Goal: Navigation & Orientation: Find specific page/section

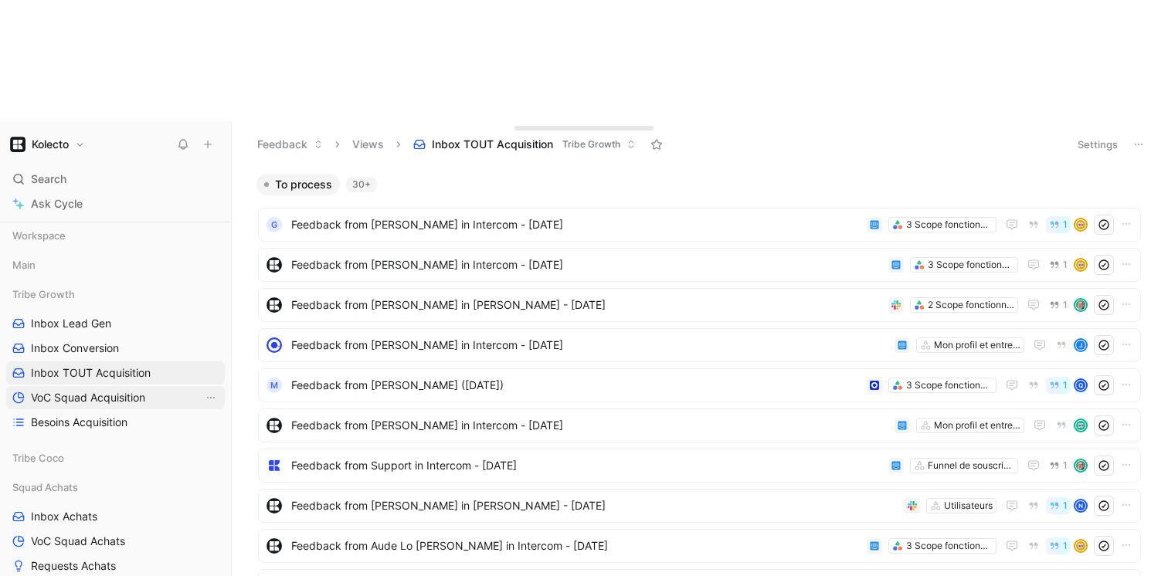
scroll to position [105, 0]
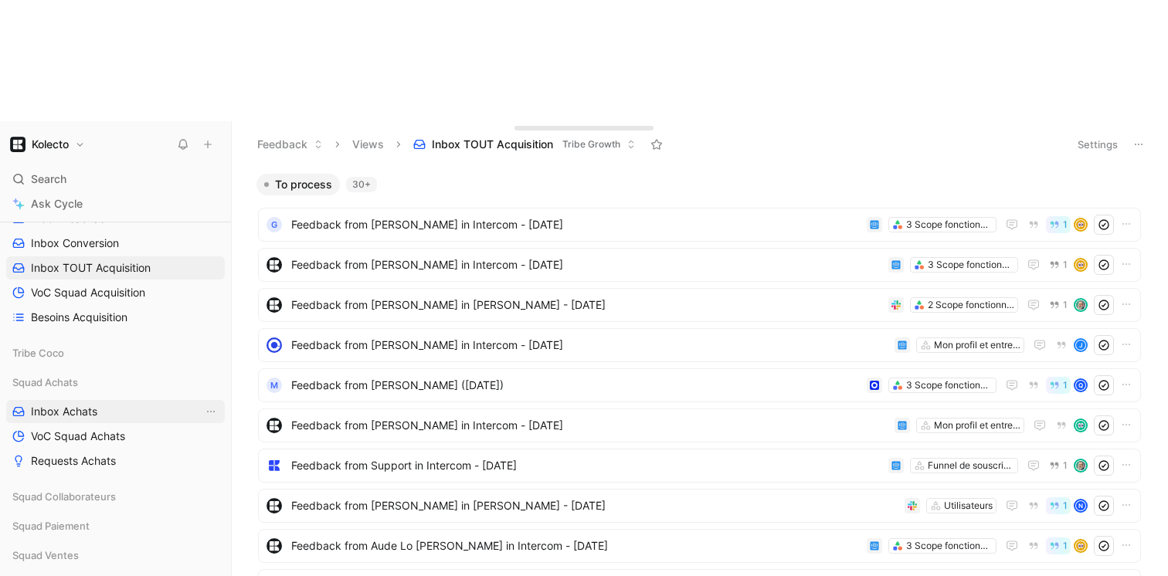
click at [106, 400] on link "Inbox Achats" at bounding box center [115, 411] width 219 height 23
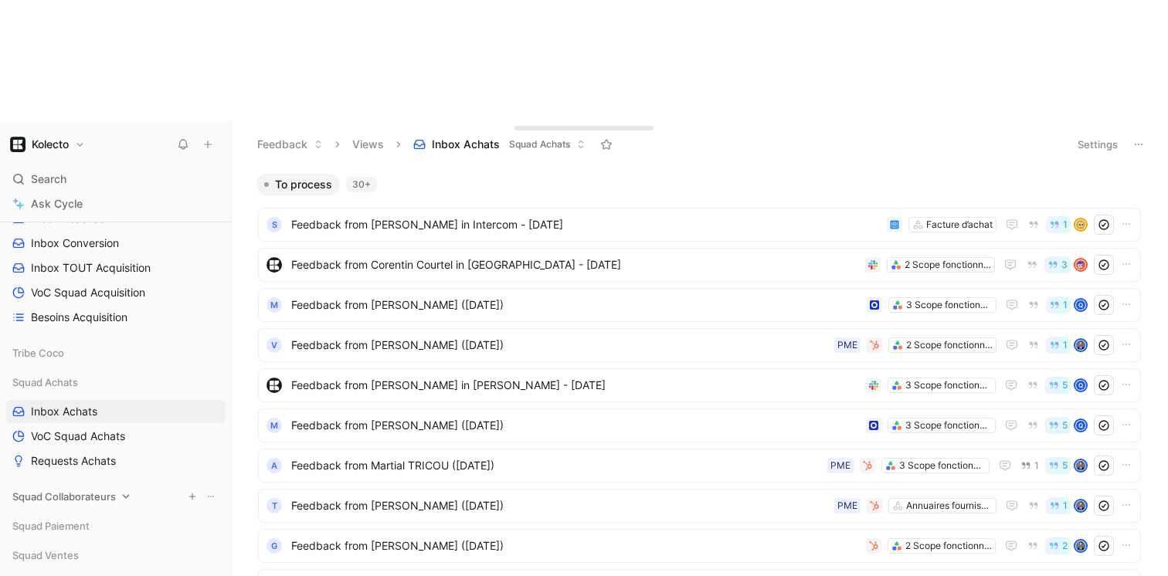
scroll to position [125, 0]
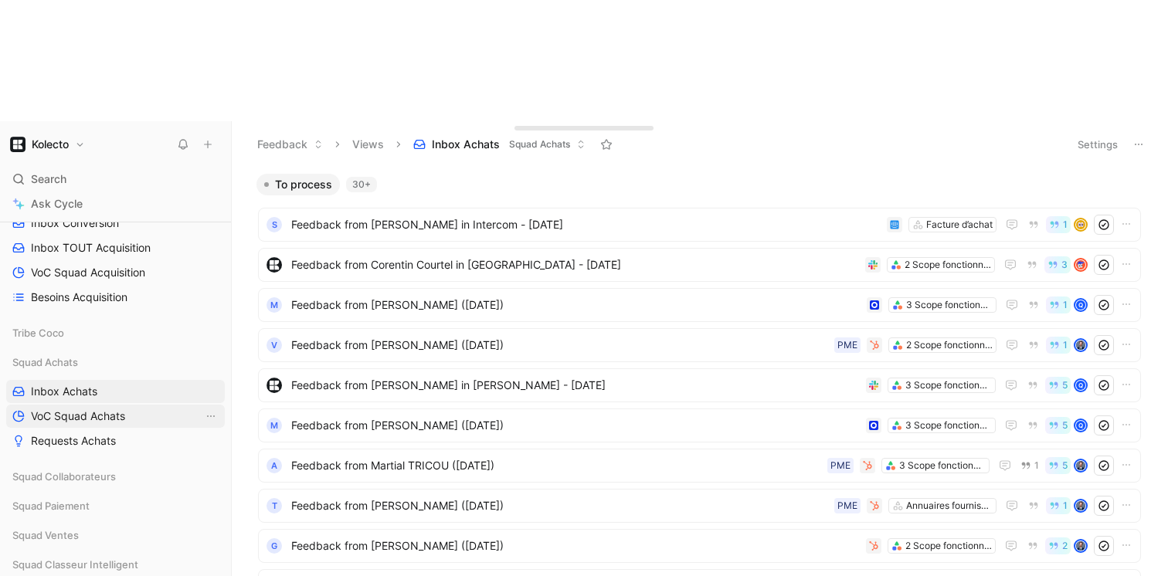
click at [88, 409] on span "VoC Squad Achats" at bounding box center [78, 416] width 94 height 15
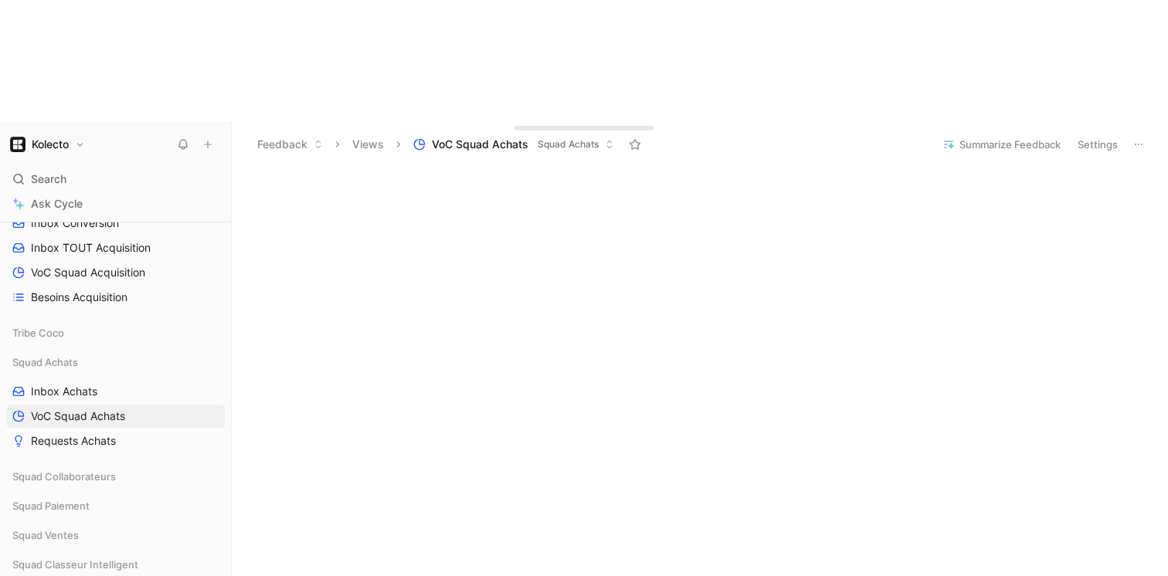
scroll to position [148, 0]
click at [94, 384] on span "Inbox Achats" at bounding box center [64, 391] width 66 height 15
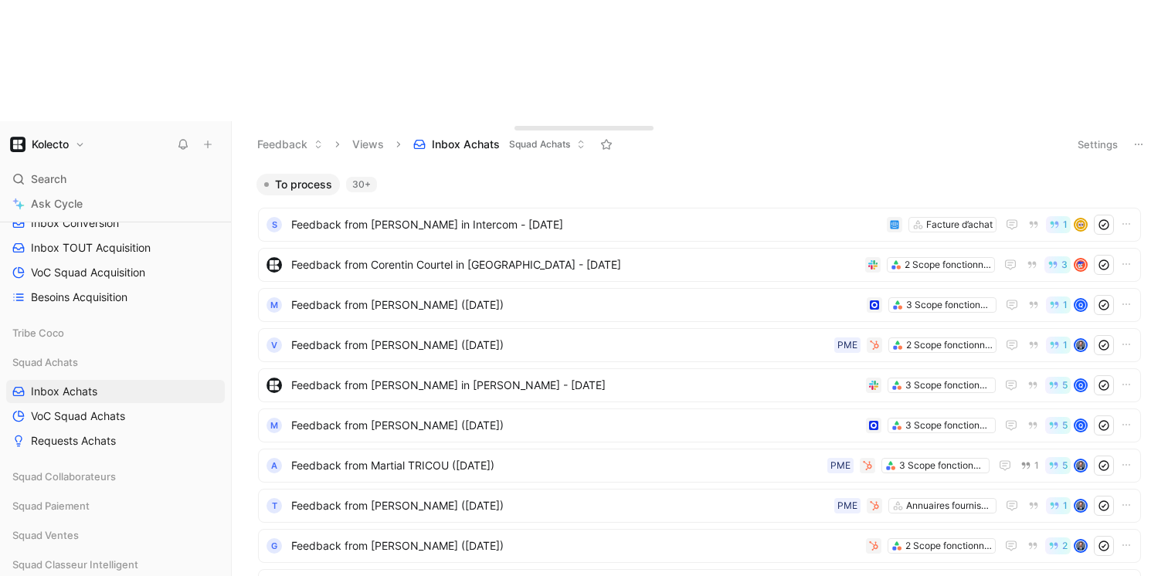
click at [367, 133] on button "Views" at bounding box center [368, 144] width 46 height 23
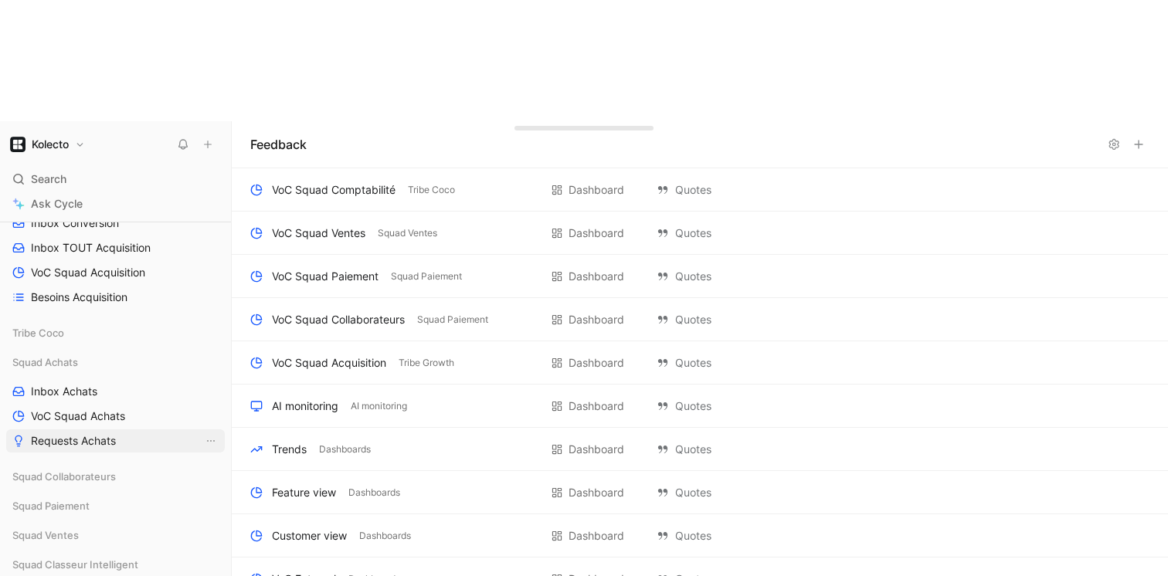
click at [93, 433] on span "Requests Achats" at bounding box center [73, 440] width 85 height 15
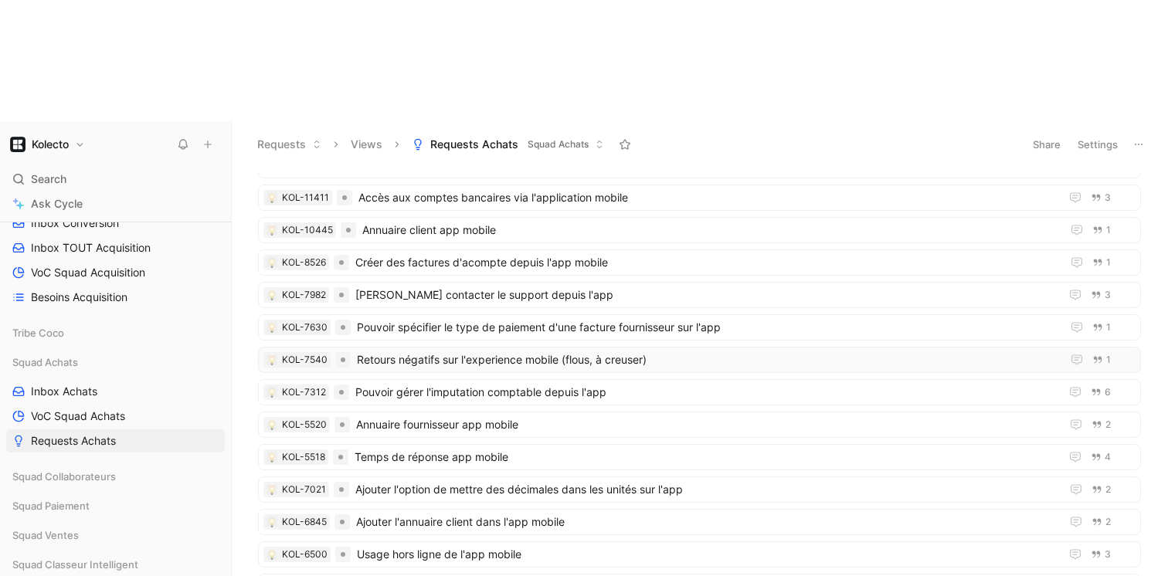
scroll to position [546, 0]
